Goal: Find specific page/section: Find specific page/section

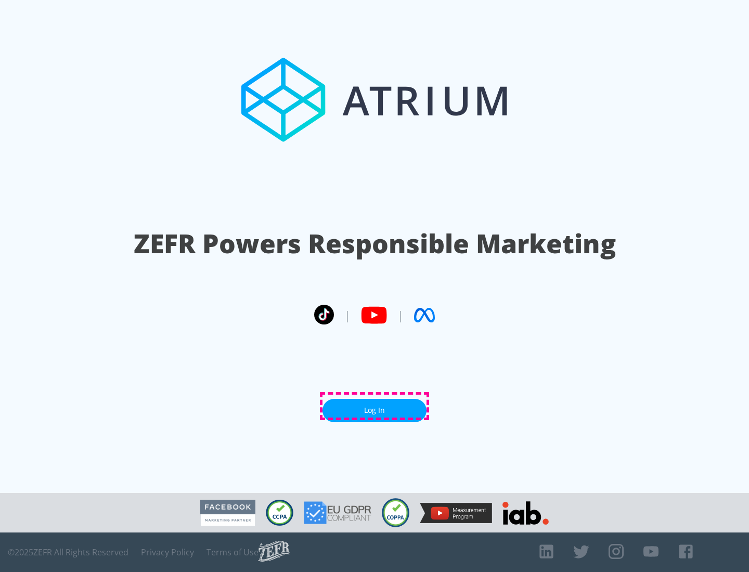
click at [375, 406] on link "Log In" at bounding box center [375, 410] width 104 height 23
